Goal: Information Seeking & Learning: Learn about a topic

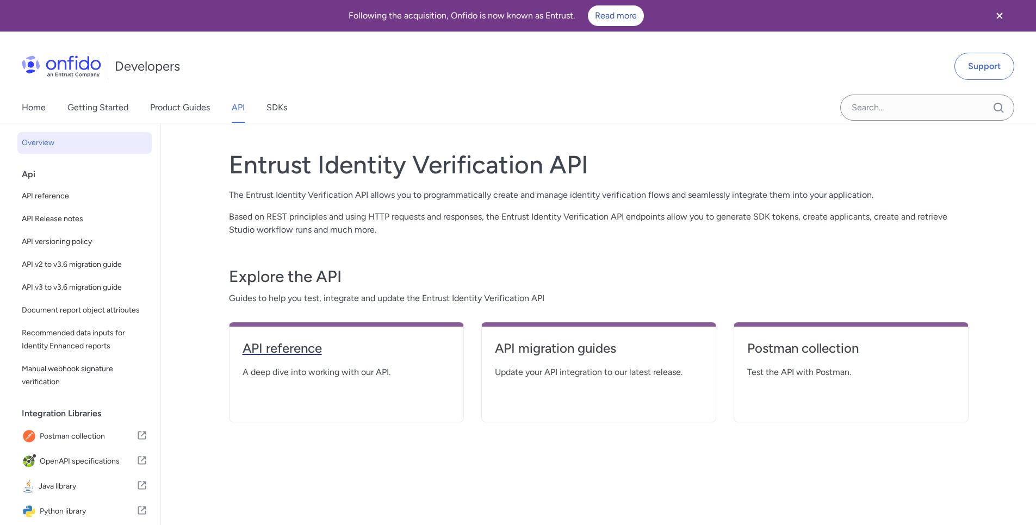
click at [377, 358] on link "API reference" at bounding box center [346, 353] width 208 height 26
select select "http"
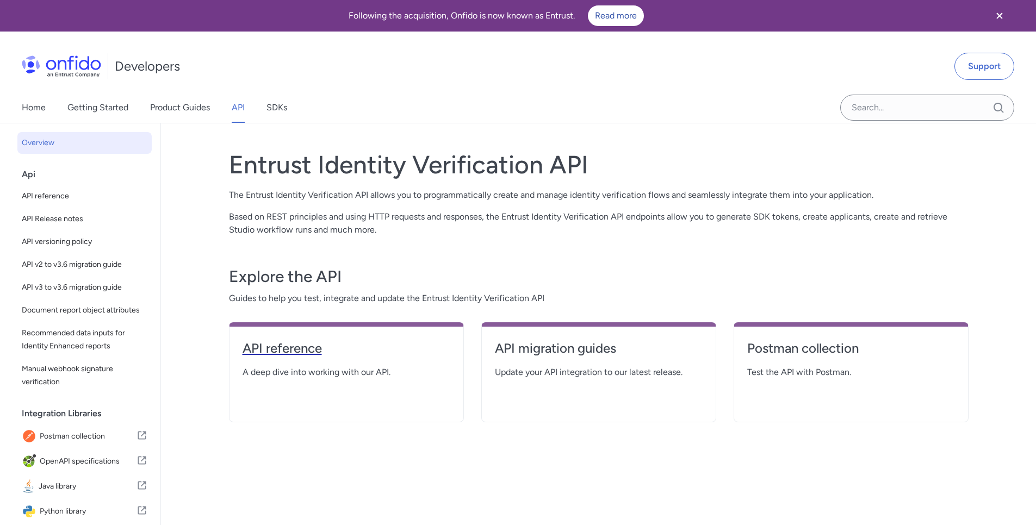
select select "http"
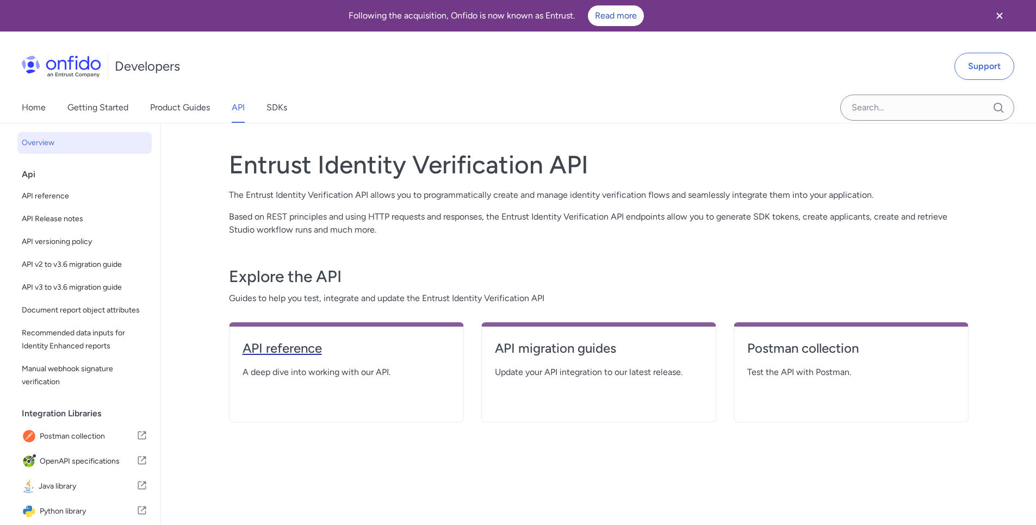
select select "http"
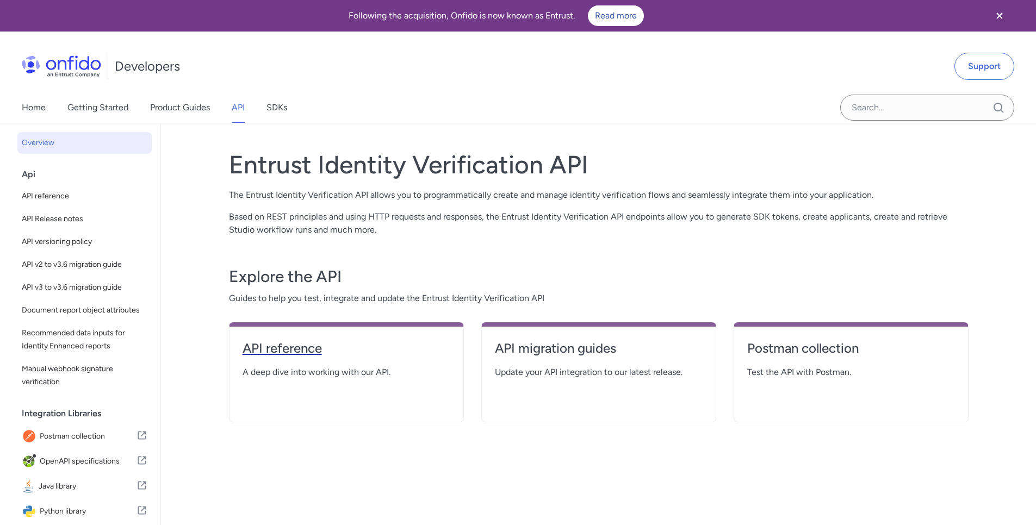
select select "http"
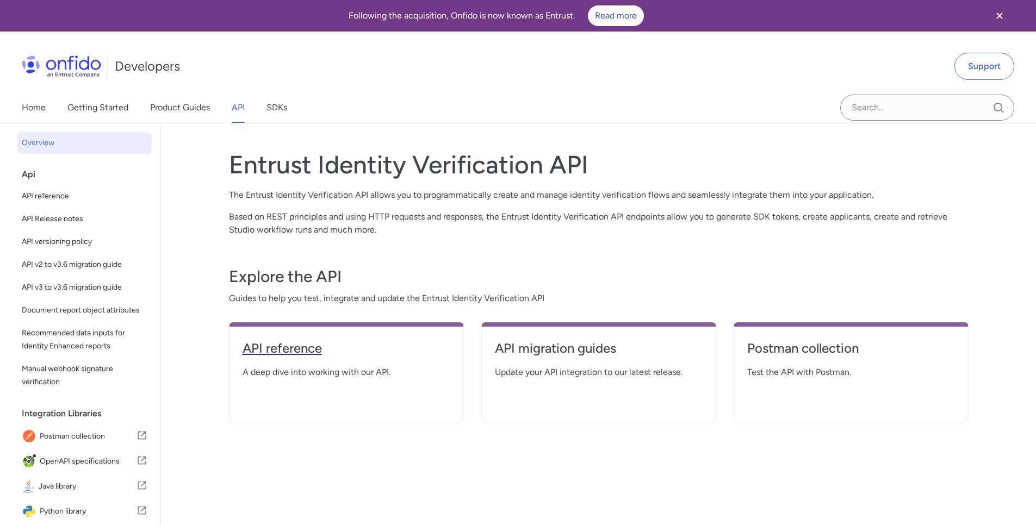
select select "http"
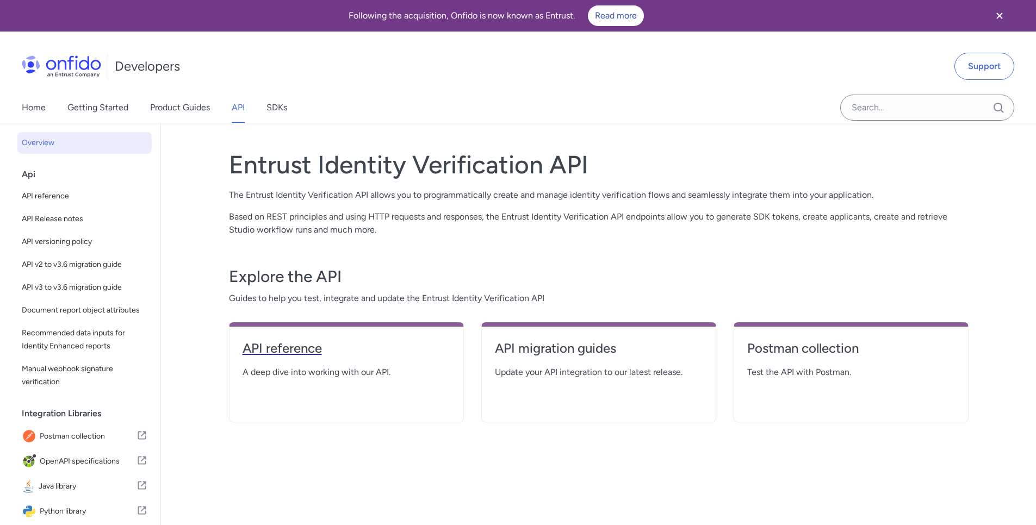
select select "http"
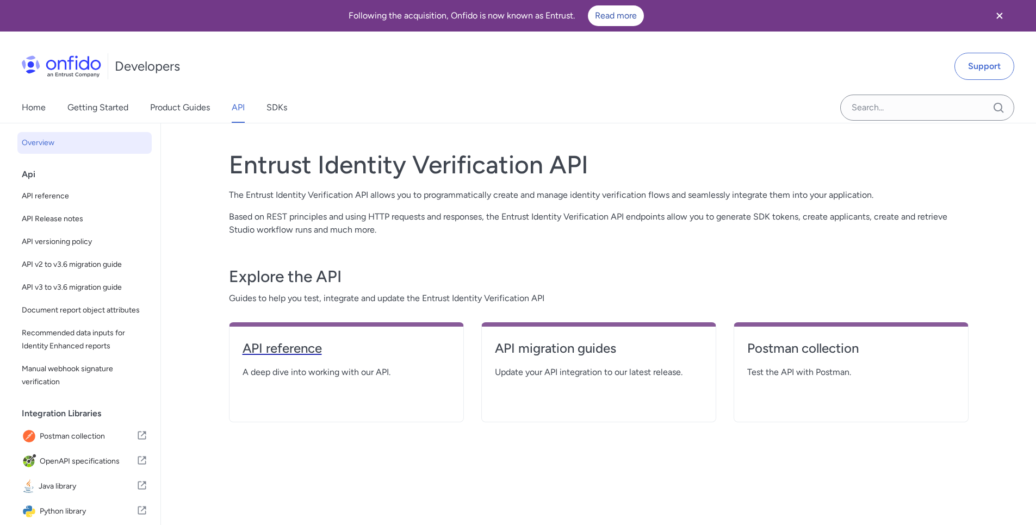
select select "http"
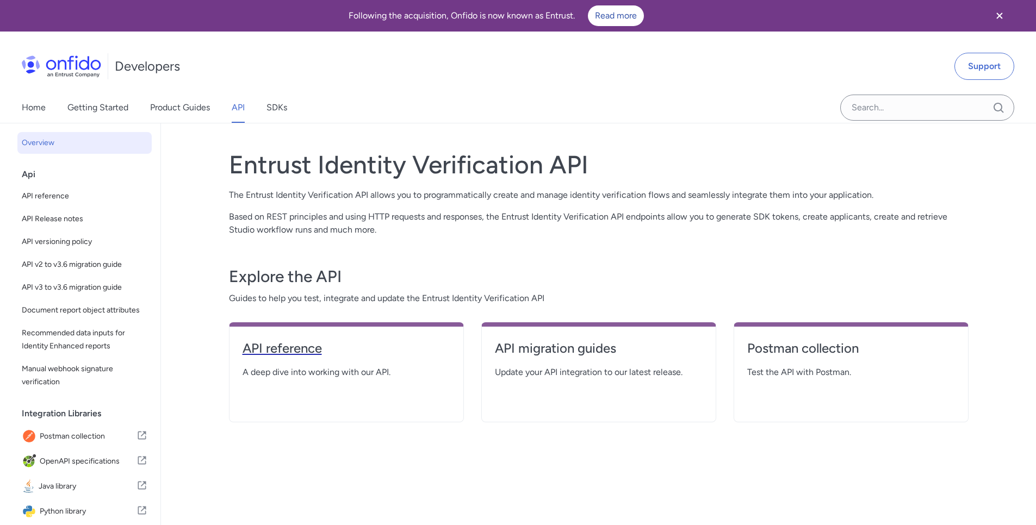
select select "http"
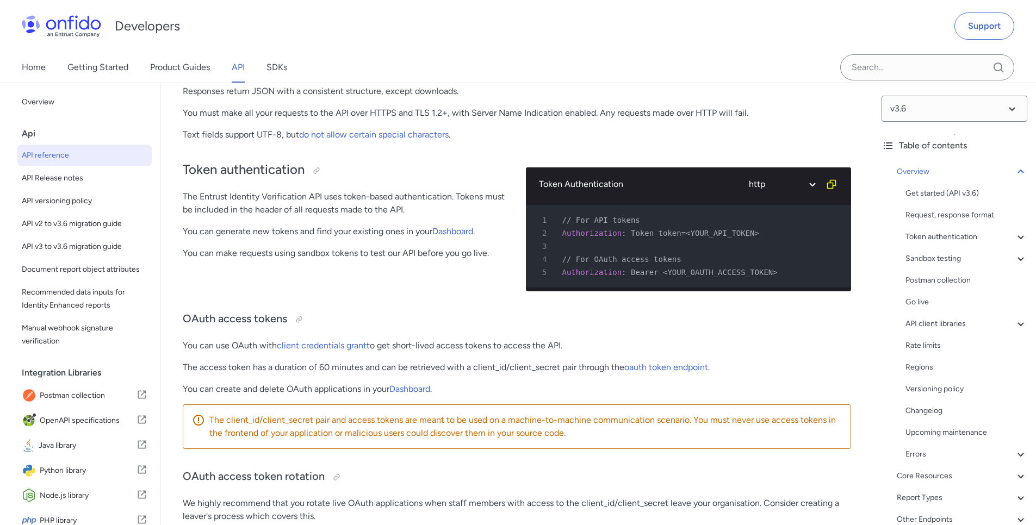
scroll to position [326, 0]
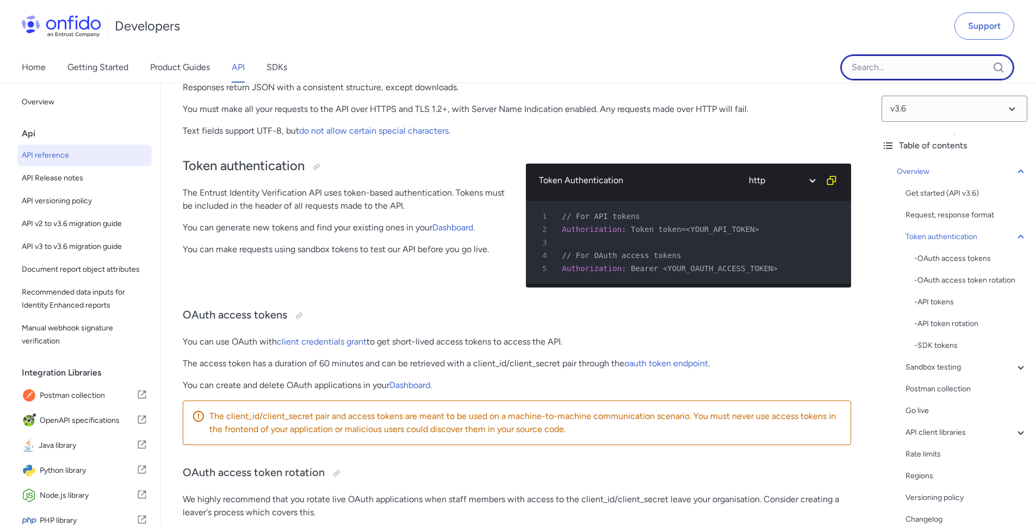
click at [861, 66] on input "Onfido search input field" at bounding box center [927, 67] width 174 height 26
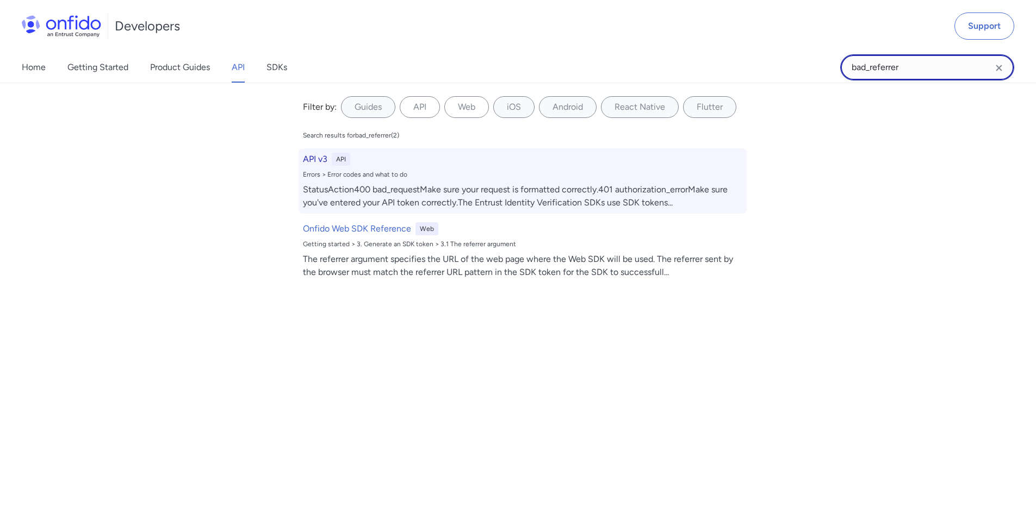
type input "bad_referrer"
click at [322, 159] on h6 "API v3" at bounding box center [315, 159] width 24 height 13
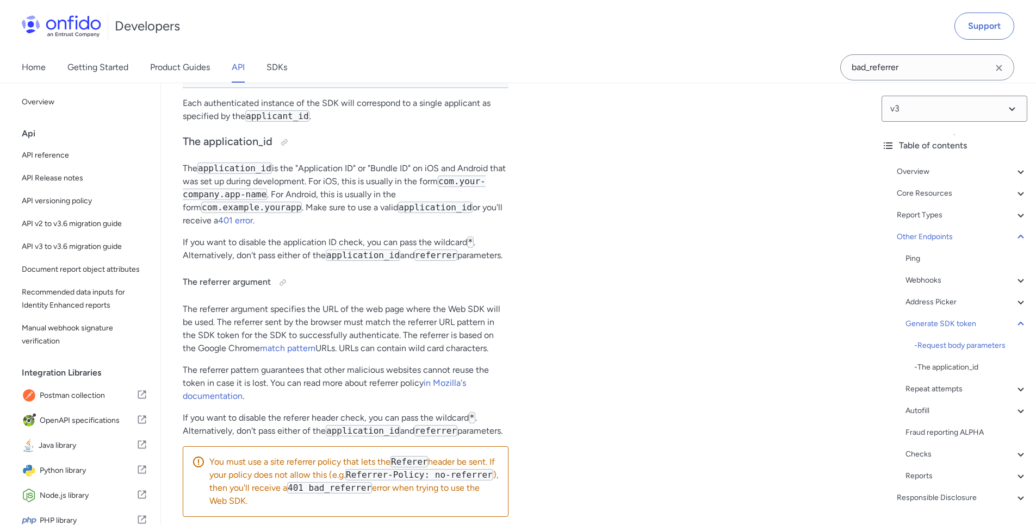
scroll to position [57820, 0]
